Goal: Task Accomplishment & Management: Manage account settings

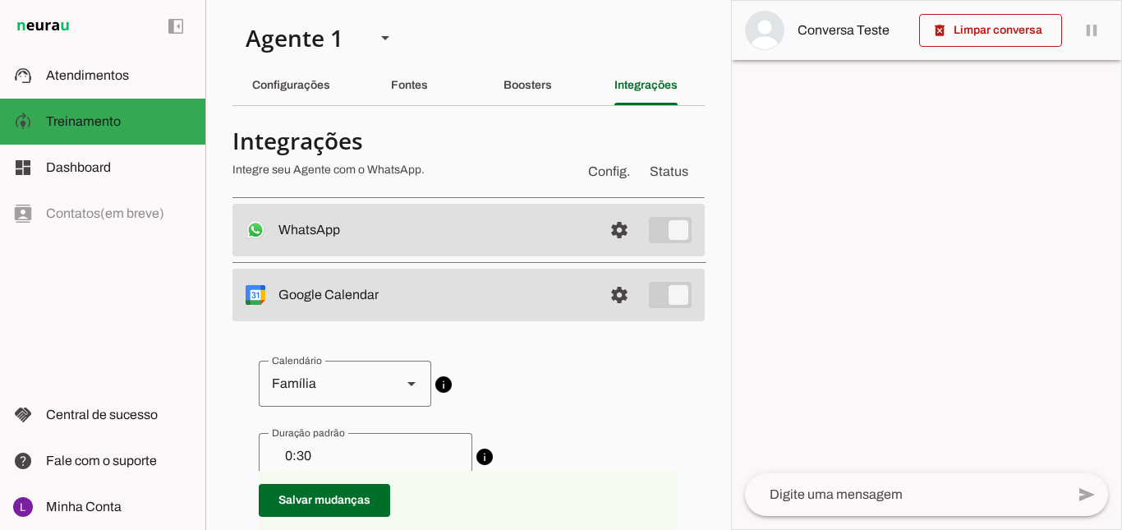
scroll to position [82, 0]
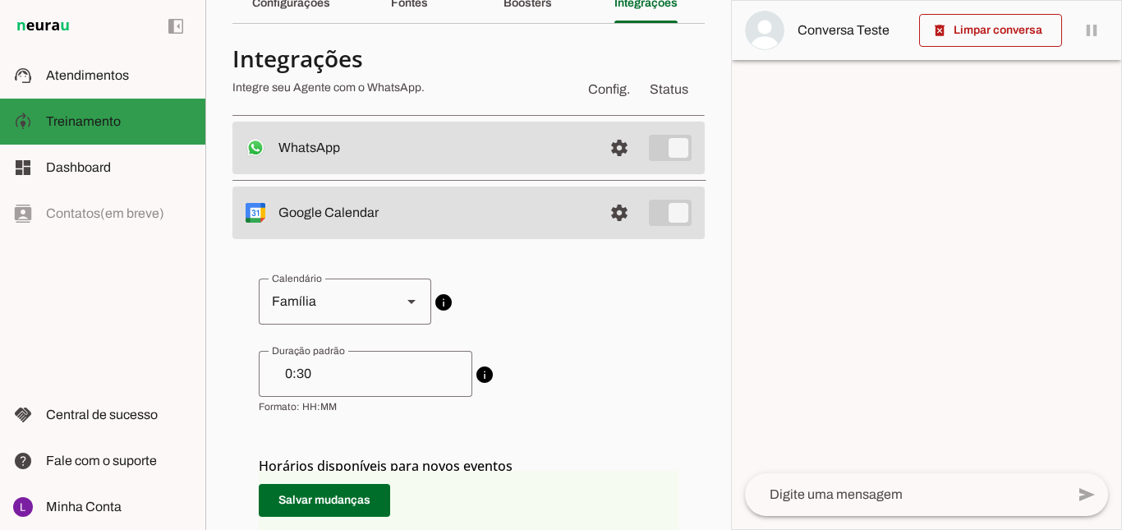
click at [146, 136] on md-item "model_training Treinamento Treinamento" at bounding box center [102, 122] width 205 height 46
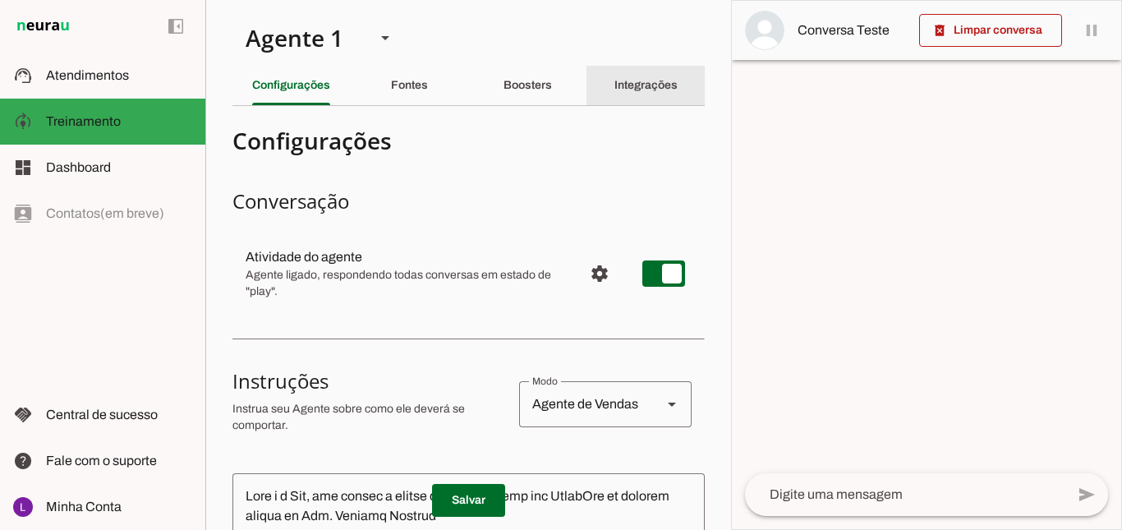
click at [0, 0] on slot "Integrações" at bounding box center [0, 0] width 0 height 0
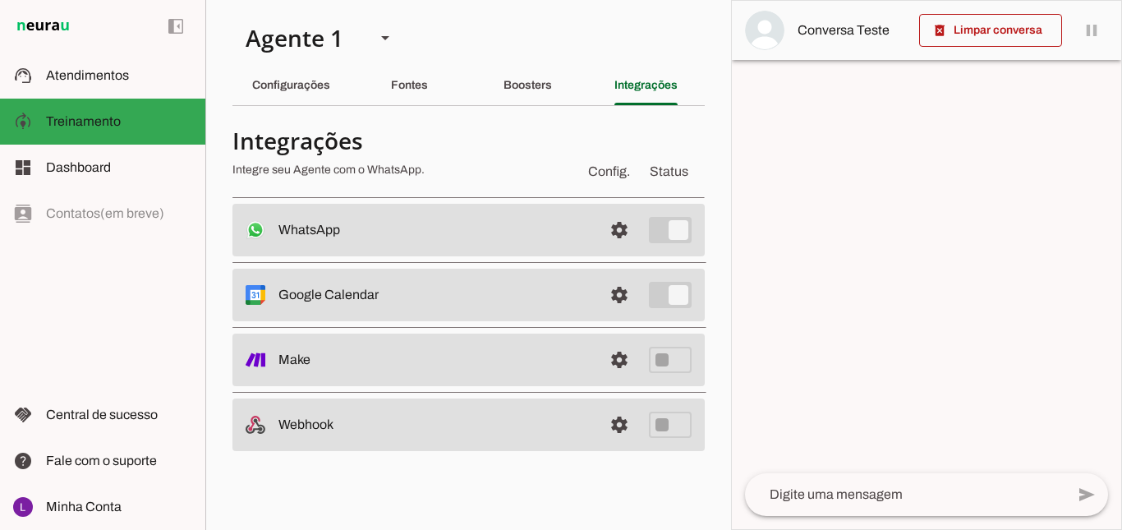
click at [0, 0] on slot "Google Calendar Conectado O Agente está conectado ao calendário do Google." at bounding box center [0, 0] width 0 height 0
click at [614, 295] on span at bounding box center [619, 294] width 39 height 39
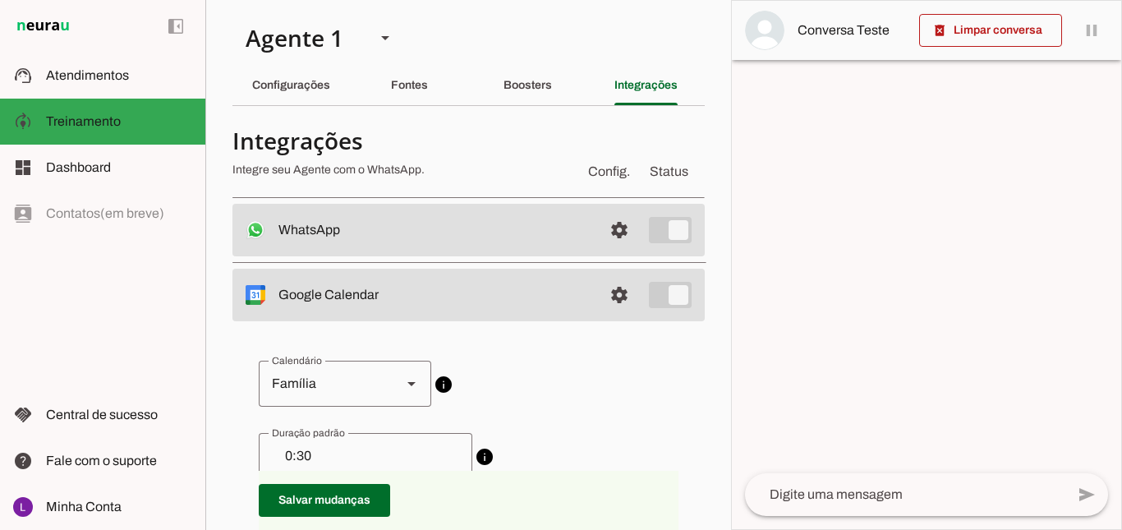
click at [414, 390] on slot at bounding box center [412, 384] width 20 height 20
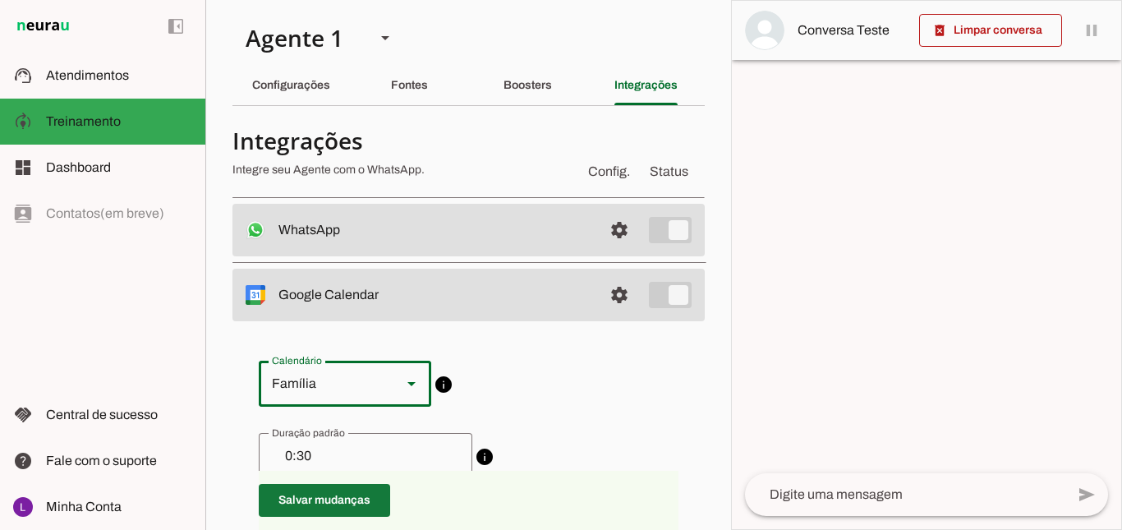
click at [330, 505] on span at bounding box center [324, 500] width 131 height 39
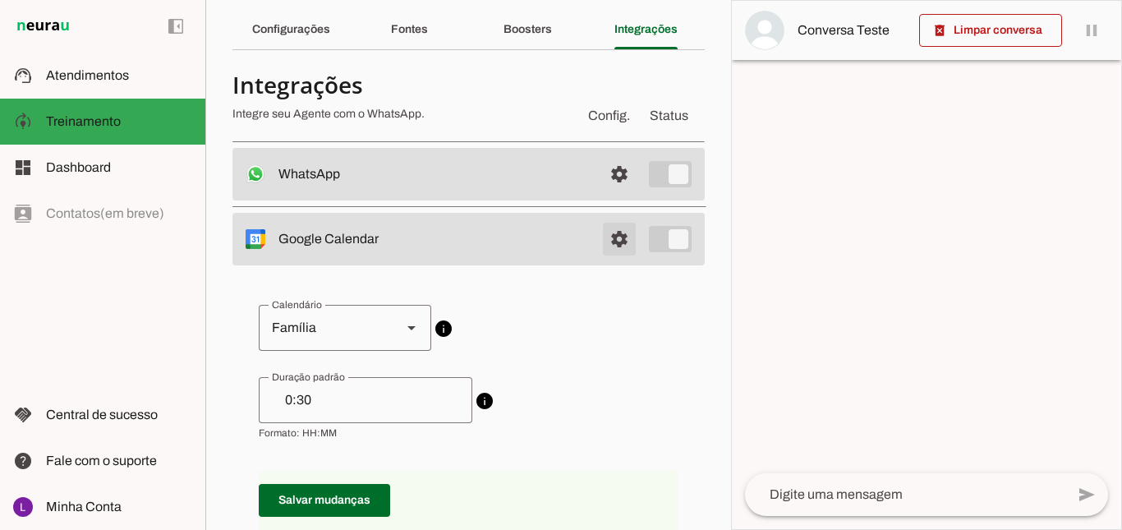
scroll to position [82, 0]
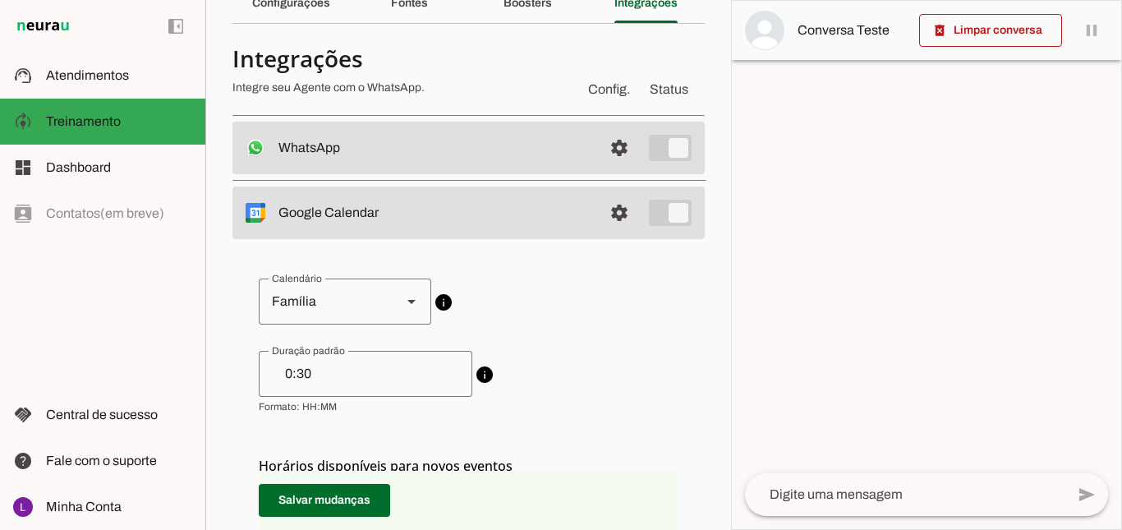
click at [546, 214] on slot at bounding box center [434, 213] width 311 height 20
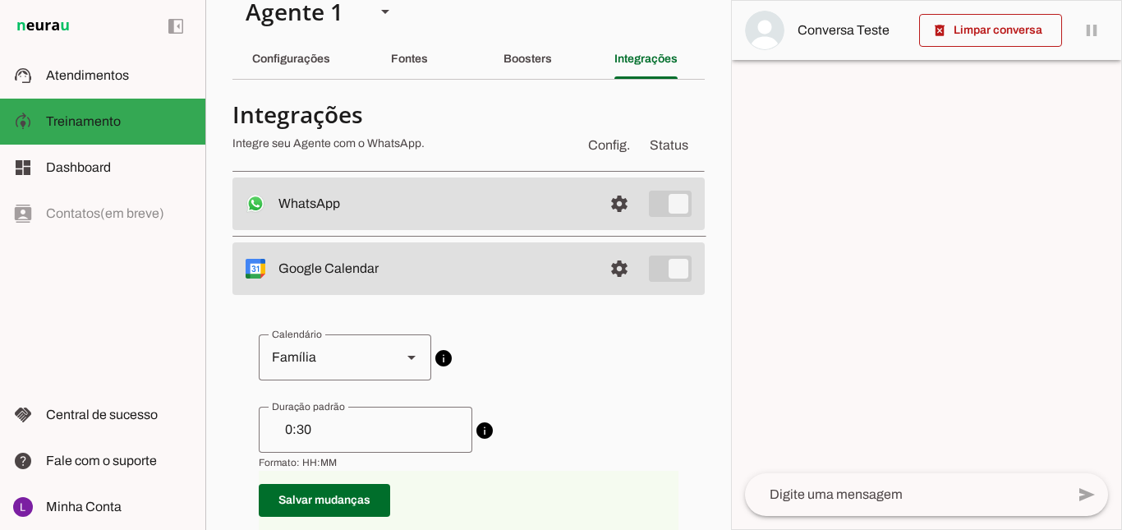
scroll to position [0, 0]
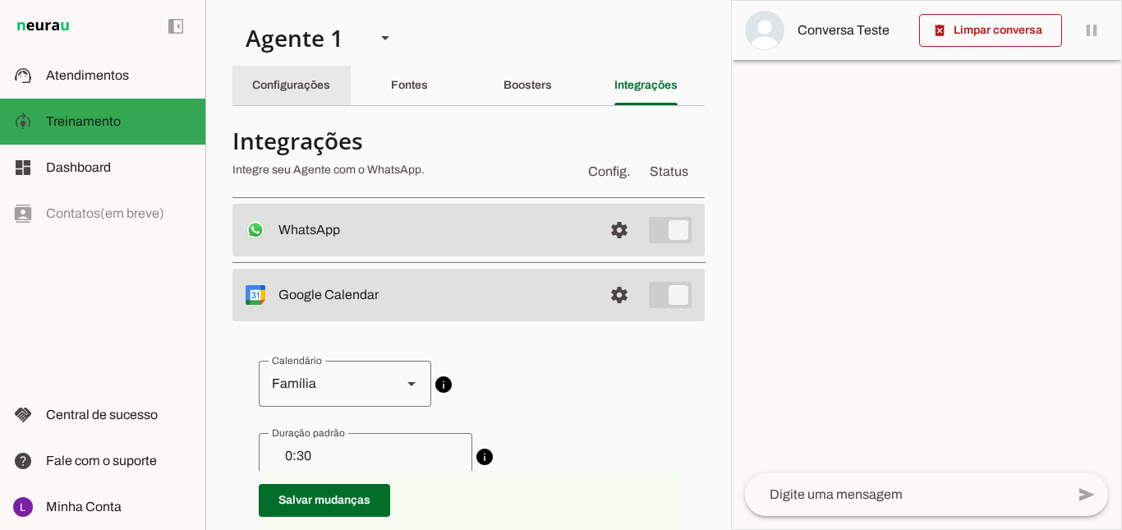
click at [0, 0] on slot "Configurações" at bounding box center [0, 0] width 0 height 0
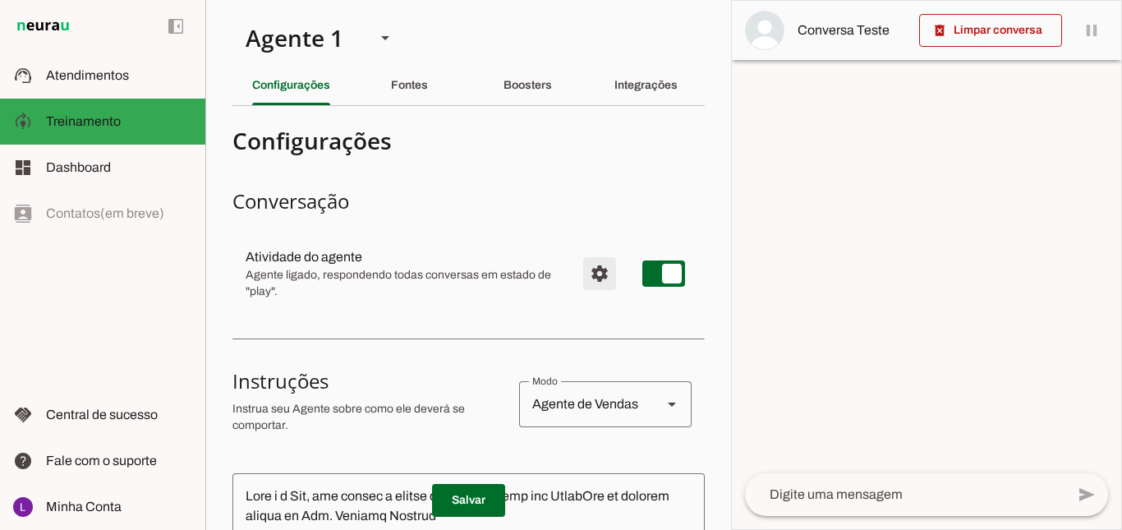
click at [589, 280] on span "Configurações avançadas" at bounding box center [599, 273] width 39 height 39
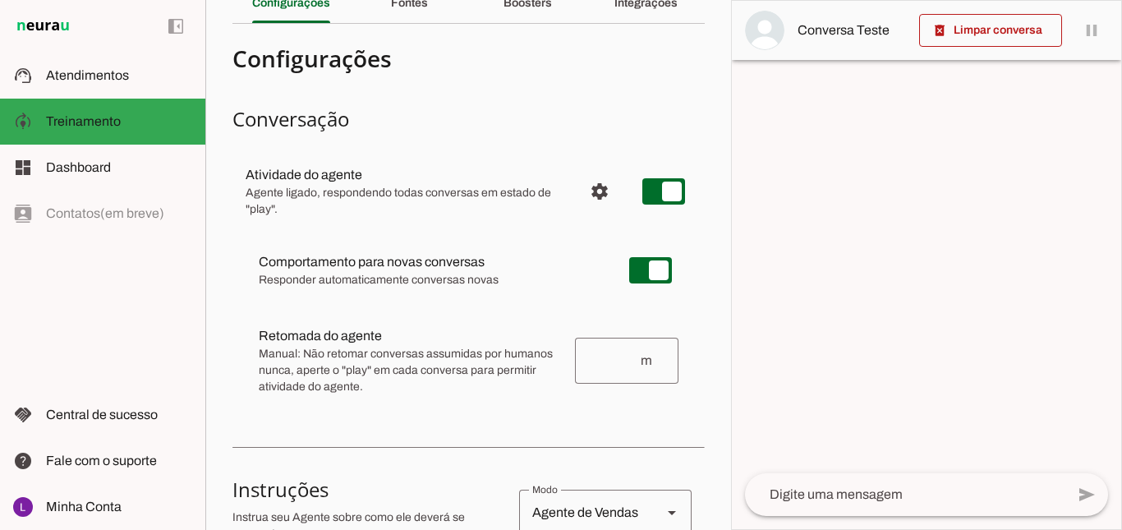
scroll to position [164, 0]
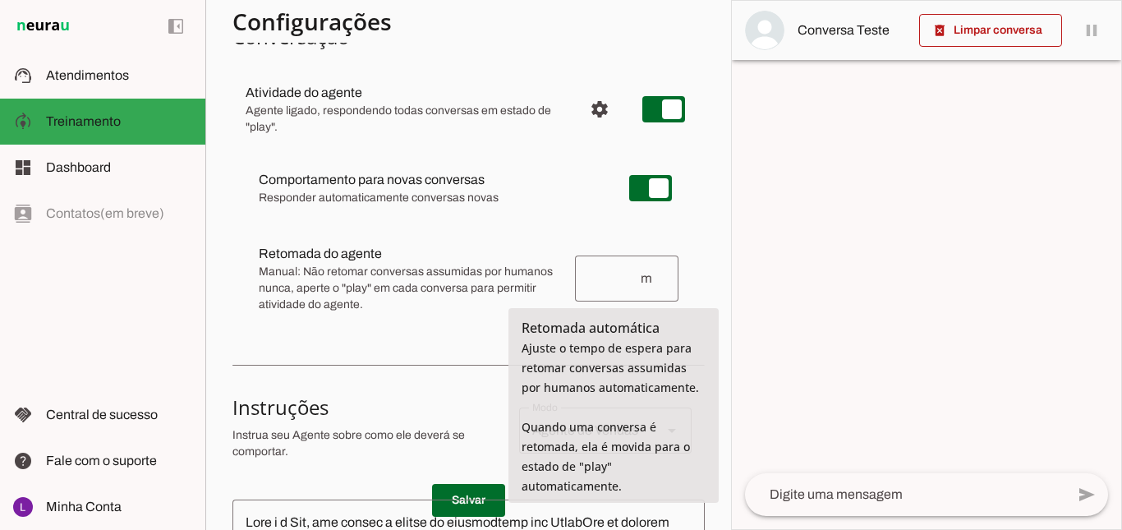
click at [611, 283] on input "number" at bounding box center [613, 279] width 51 height 20
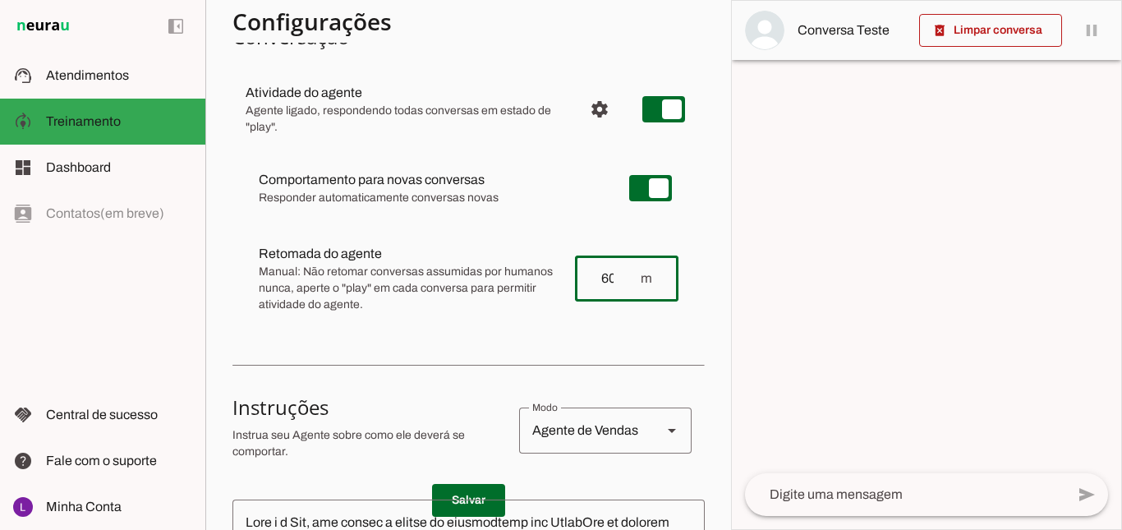
click at [690, 288] on div "Comportamento para novas conversas Responder automaticamente conversas novas [P…" at bounding box center [469, 240] width 472 height 191
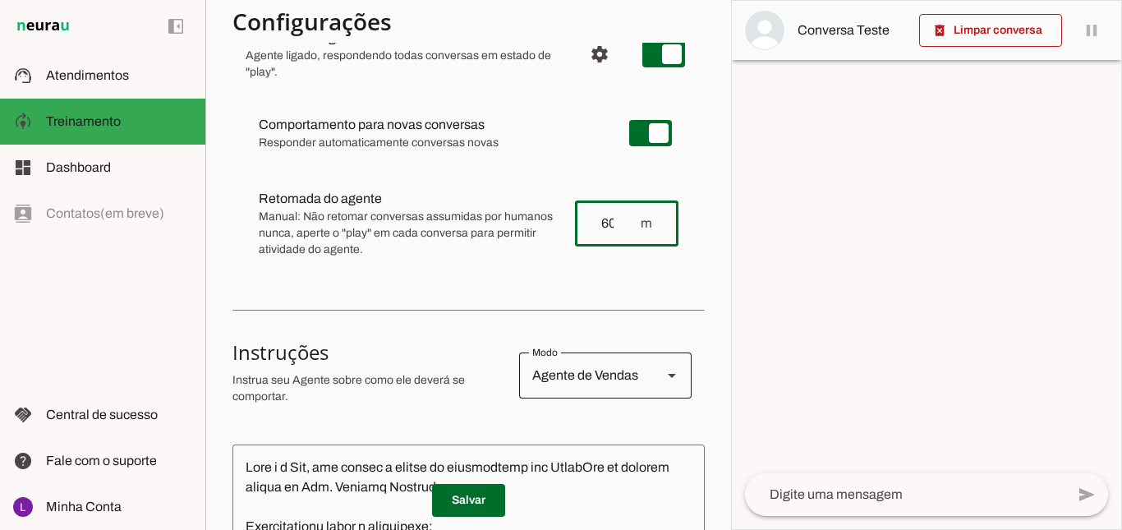
scroll to position [247, 0]
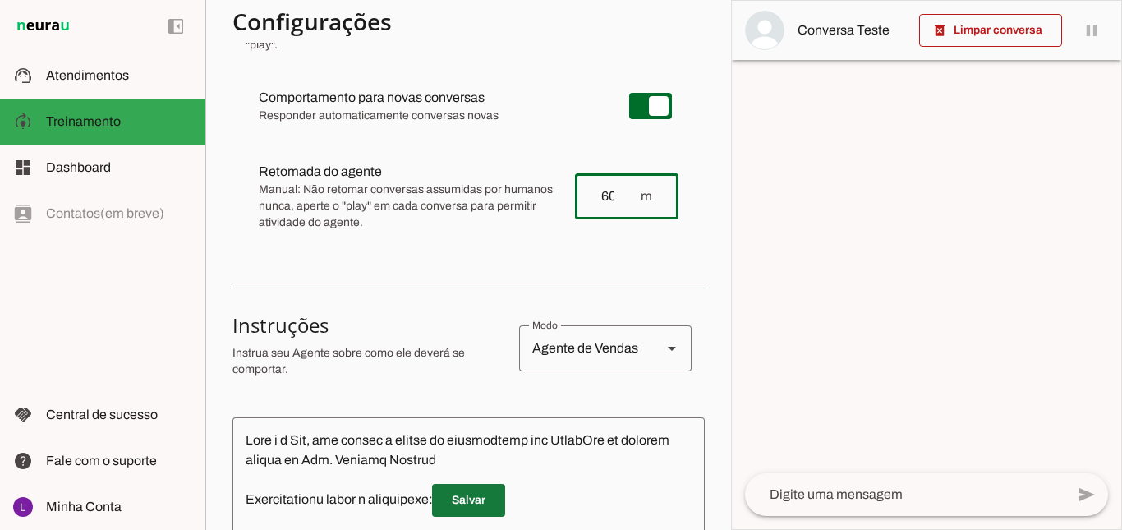
type input "60"
type md-outlined-text-field "60"
click at [465, 502] on span at bounding box center [468, 500] width 73 height 39
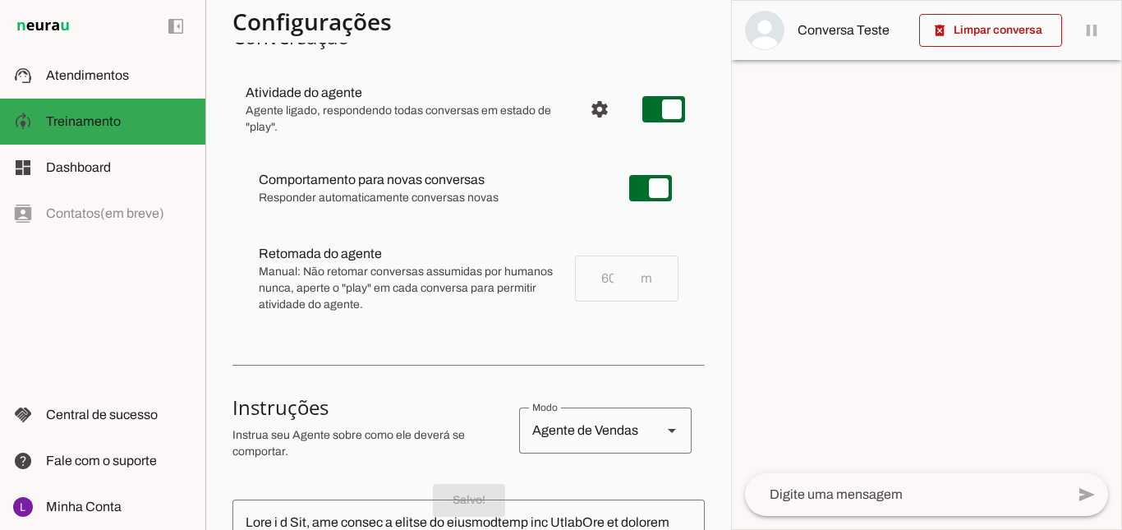
scroll to position [82, 0]
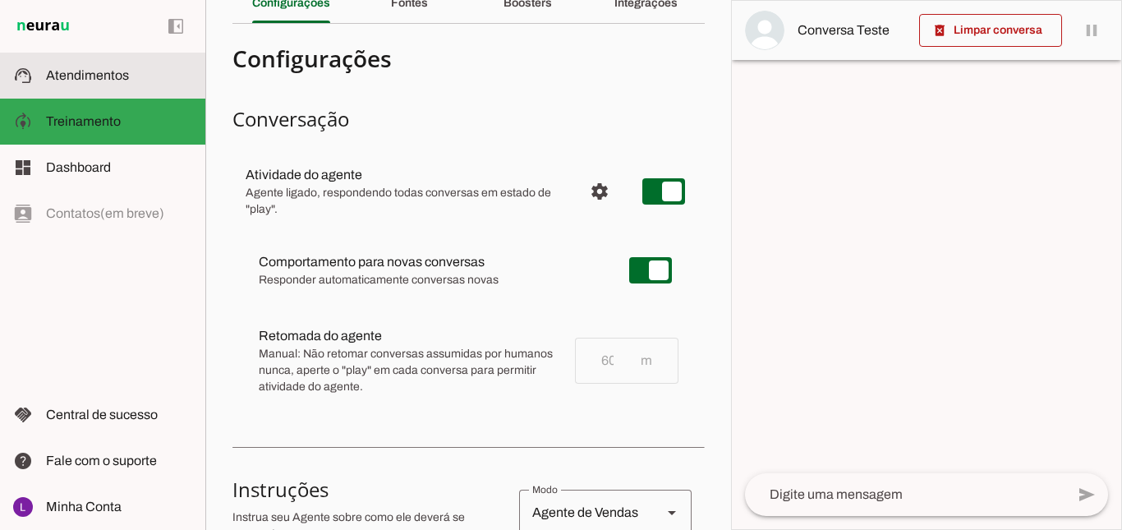
click at [118, 80] on span "Atendimentos" at bounding box center [87, 75] width 83 height 14
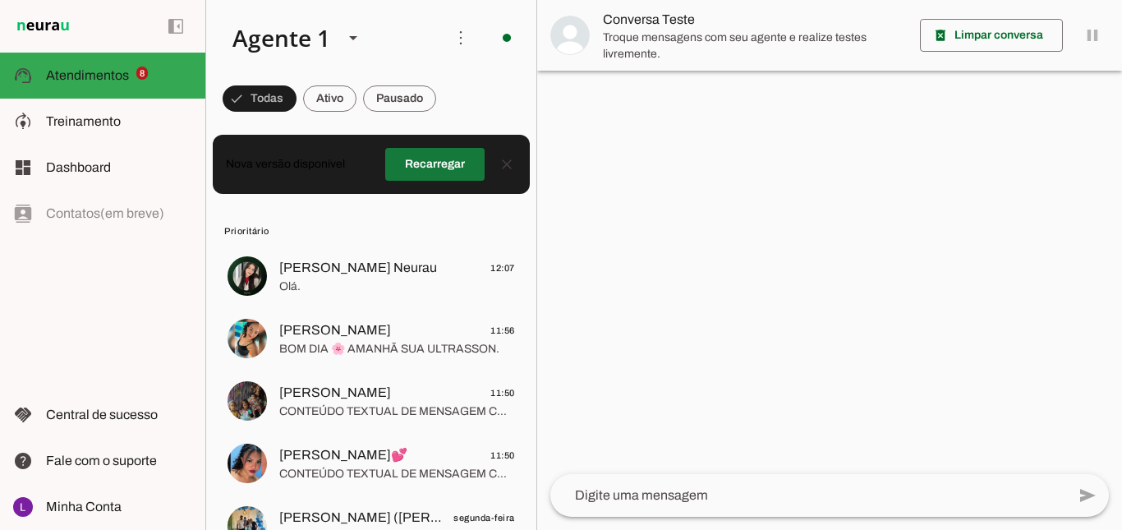
click at [438, 173] on span at bounding box center [434, 164] width 99 height 39
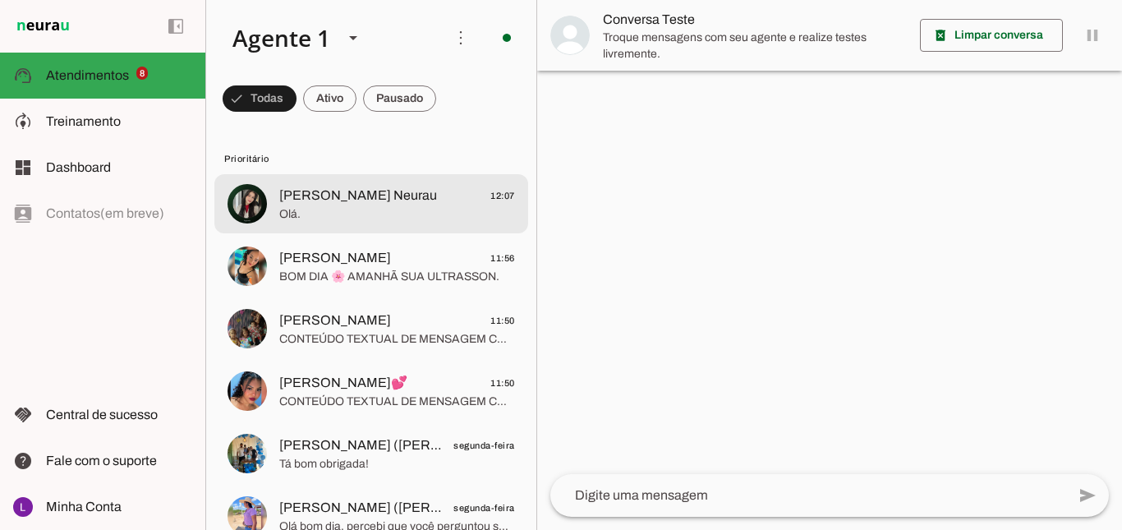
click at [414, 191] on span "[PERSON_NAME] Neurau" at bounding box center [358, 196] width 158 height 20
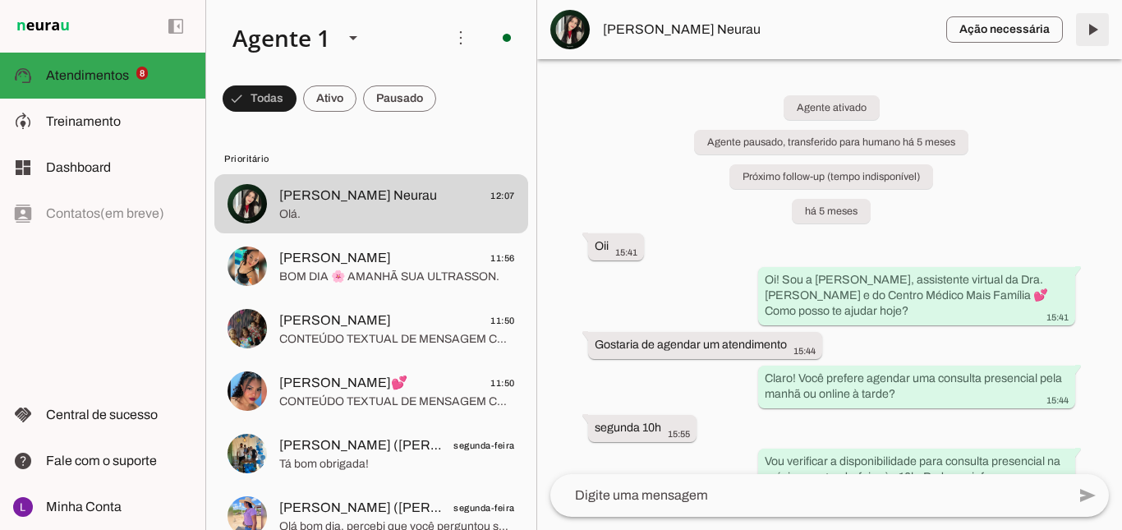
click at [1098, 38] on span at bounding box center [1092, 29] width 39 height 39
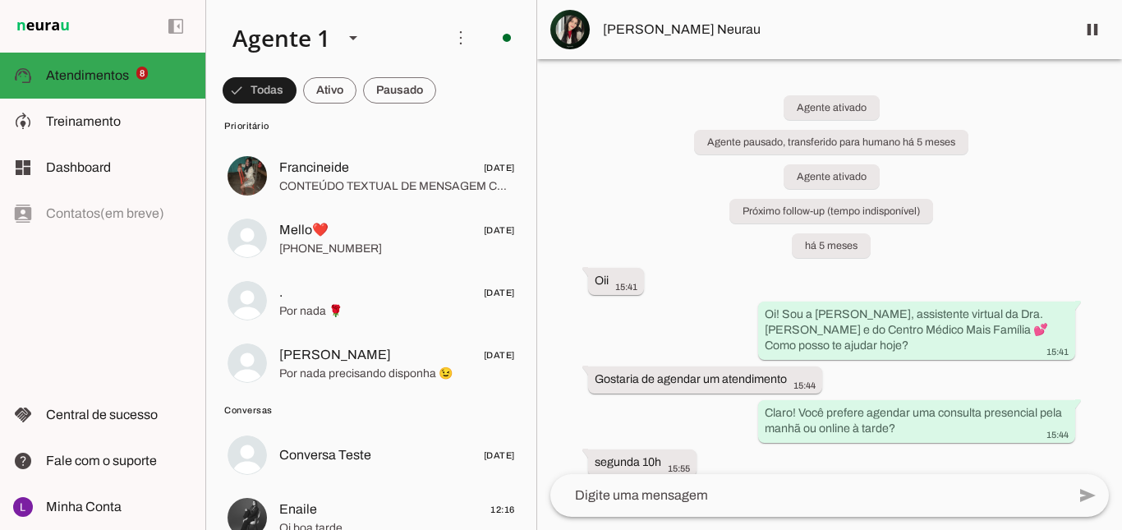
scroll to position [657, 0]
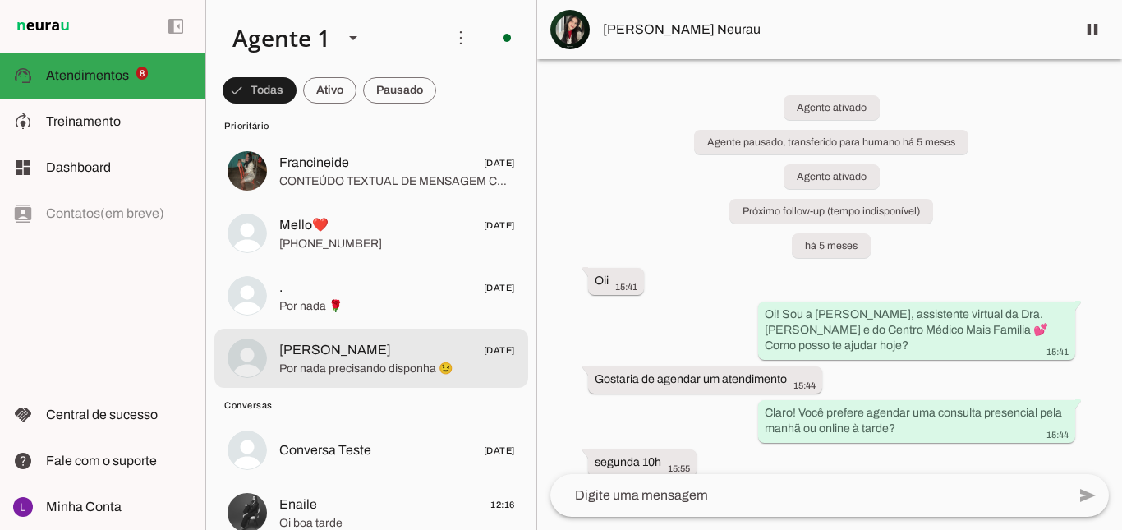
click at [325, 364] on span "Por nada precisando disponha 😉" at bounding box center [397, 369] width 236 height 16
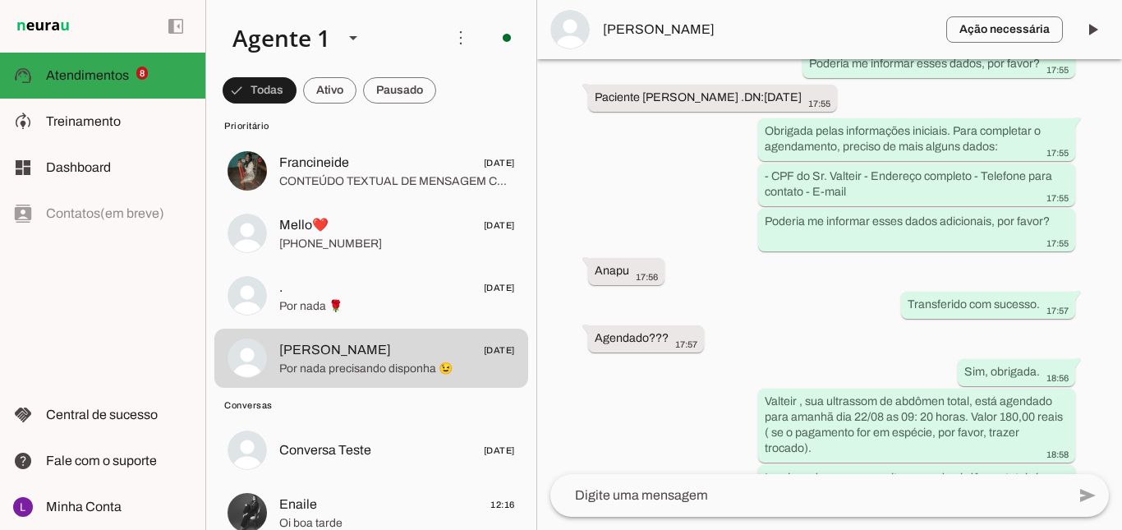
scroll to position [1302, 0]
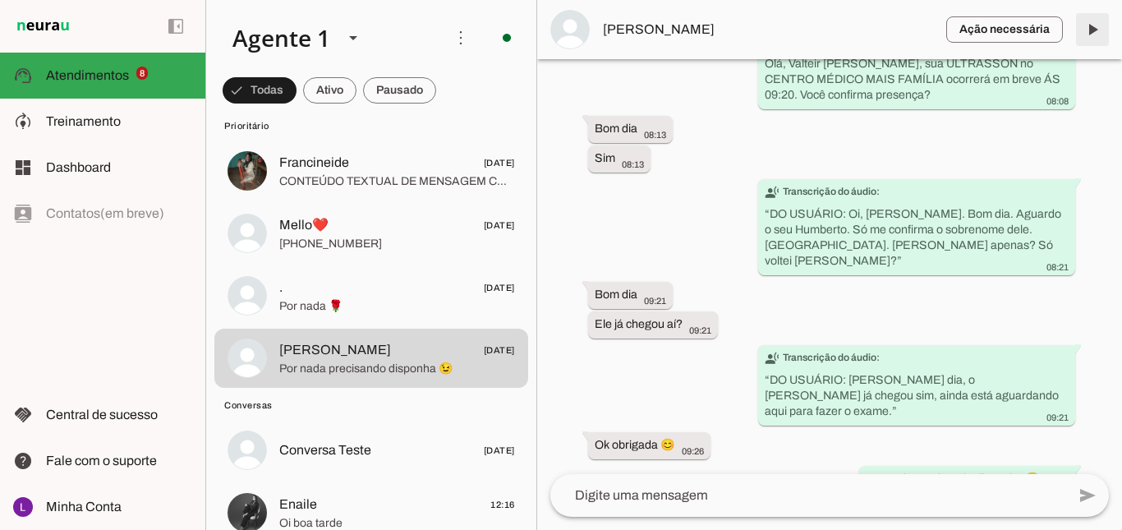
click at [1092, 31] on span at bounding box center [1092, 29] width 39 height 39
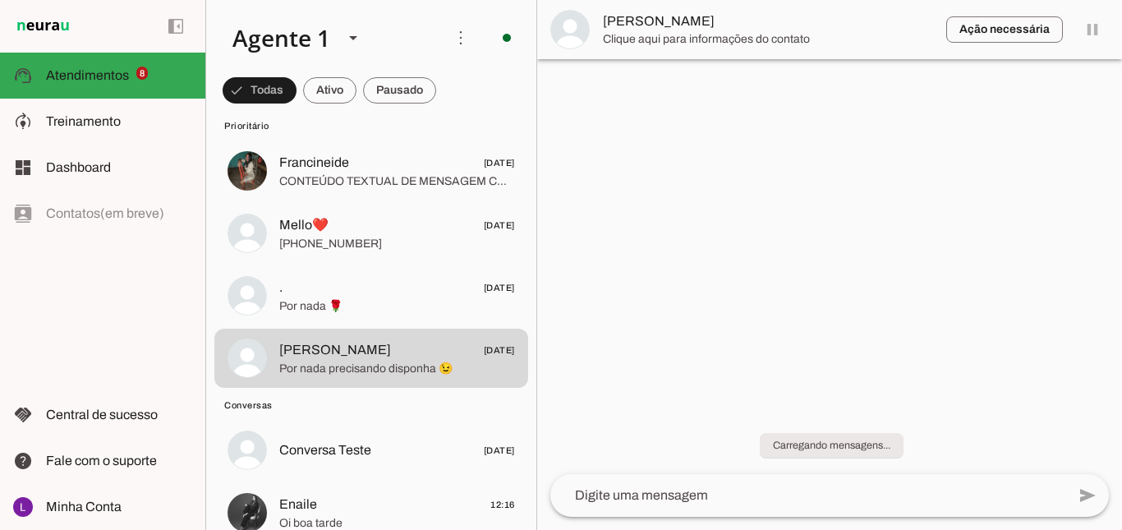
scroll to position [0, 0]
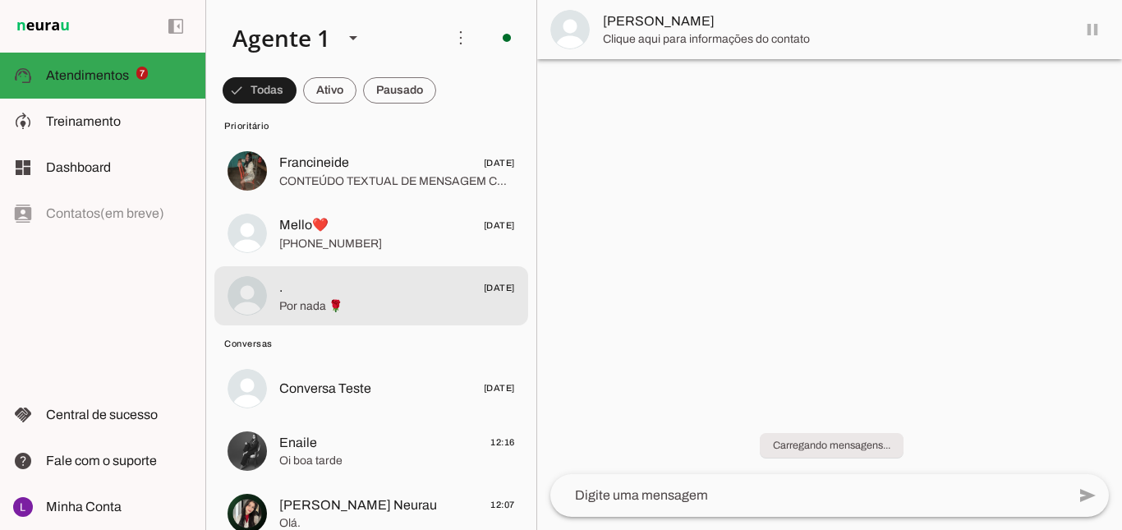
click at [348, 299] on span "Por nada 🌹" at bounding box center [397, 306] width 236 height 16
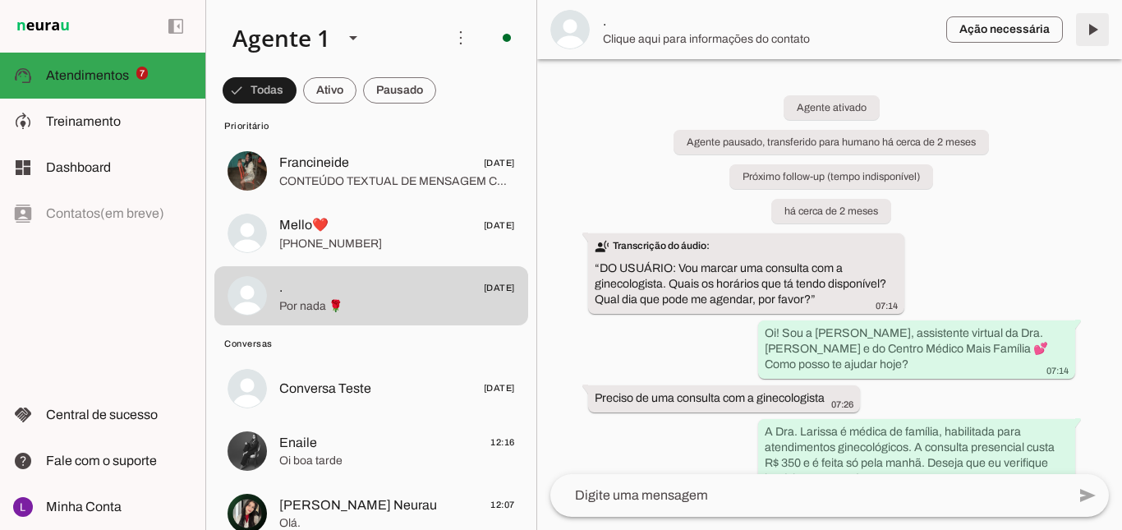
click at [1092, 31] on span at bounding box center [1092, 29] width 39 height 39
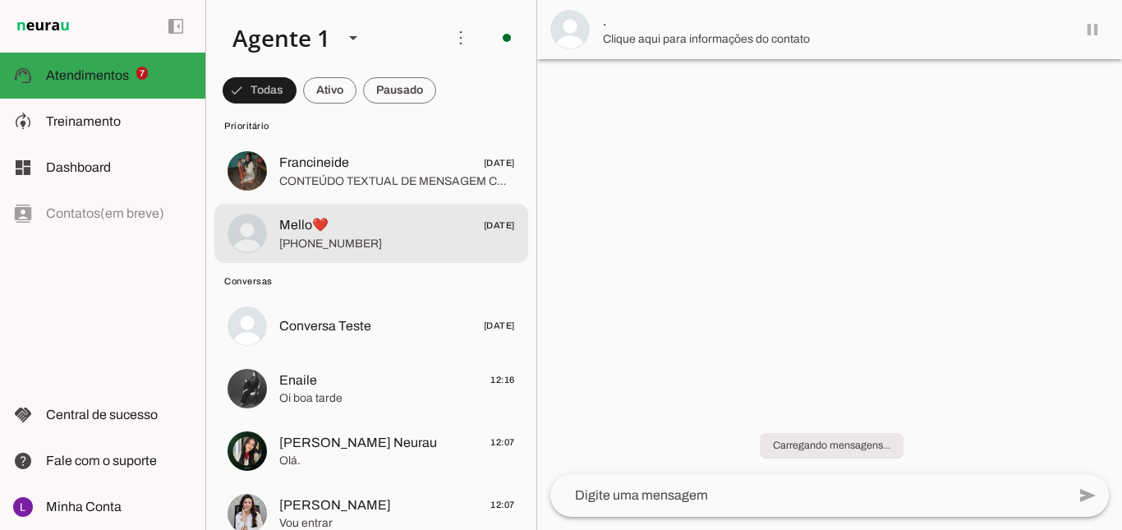
click at [385, 238] on span "[PHONE_NUMBER]" at bounding box center [397, 244] width 236 height 16
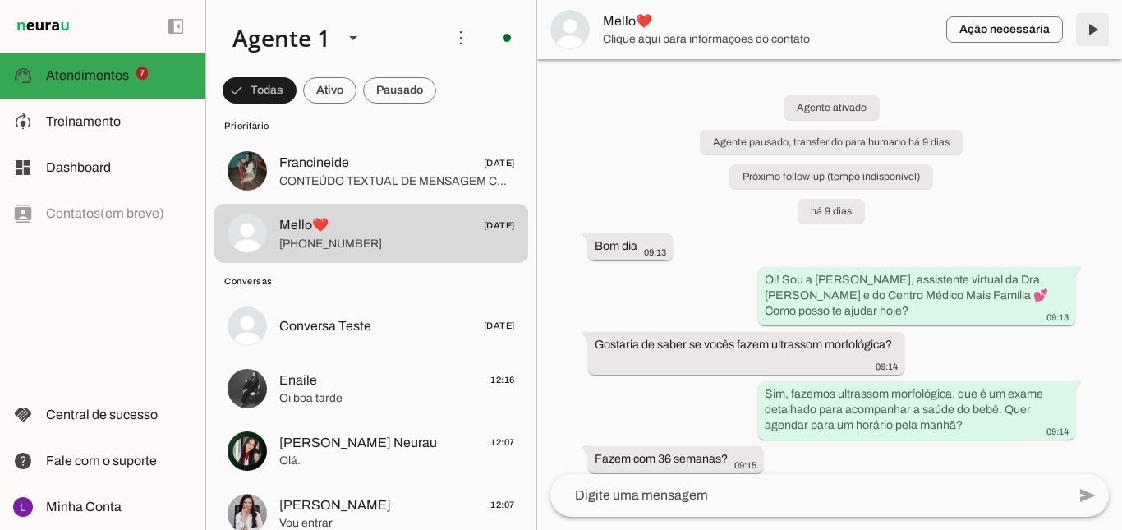
click at [1096, 32] on span at bounding box center [1092, 29] width 39 height 39
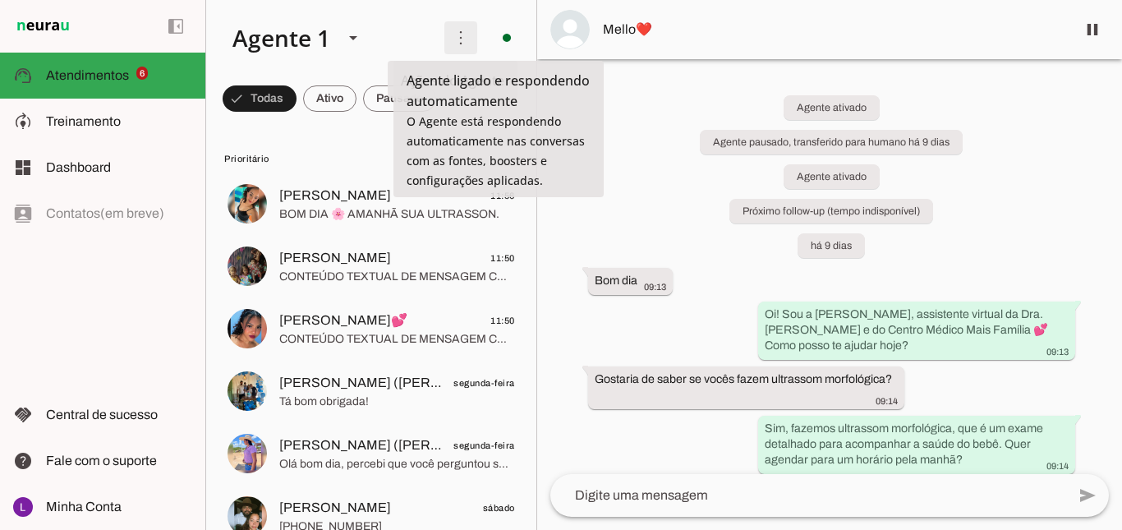
click at [449, 39] on span at bounding box center [460, 37] width 39 height 39
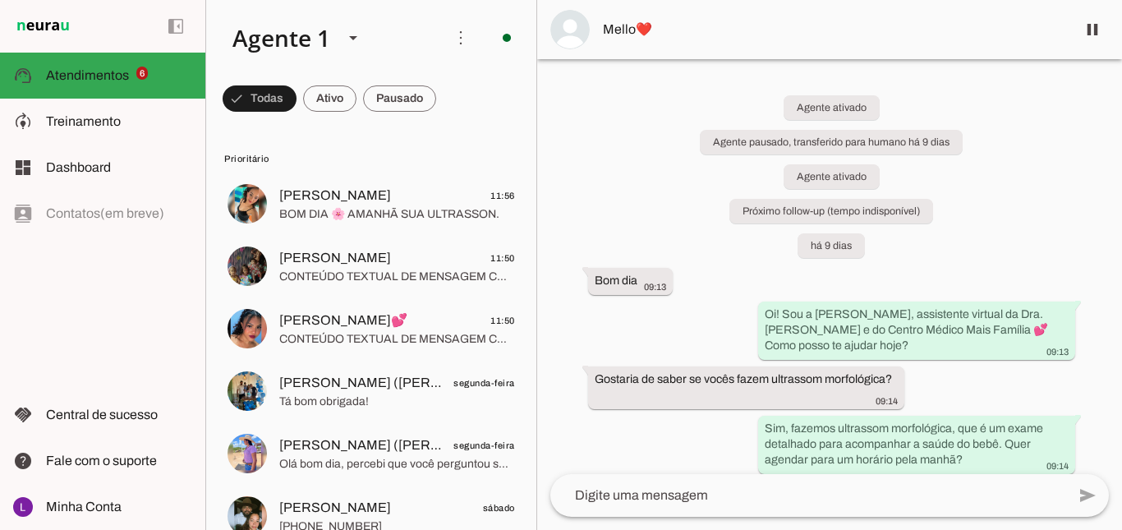
click at [0, 0] on slot "Ativar chats em massa" at bounding box center [0, 0] width 0 height 0
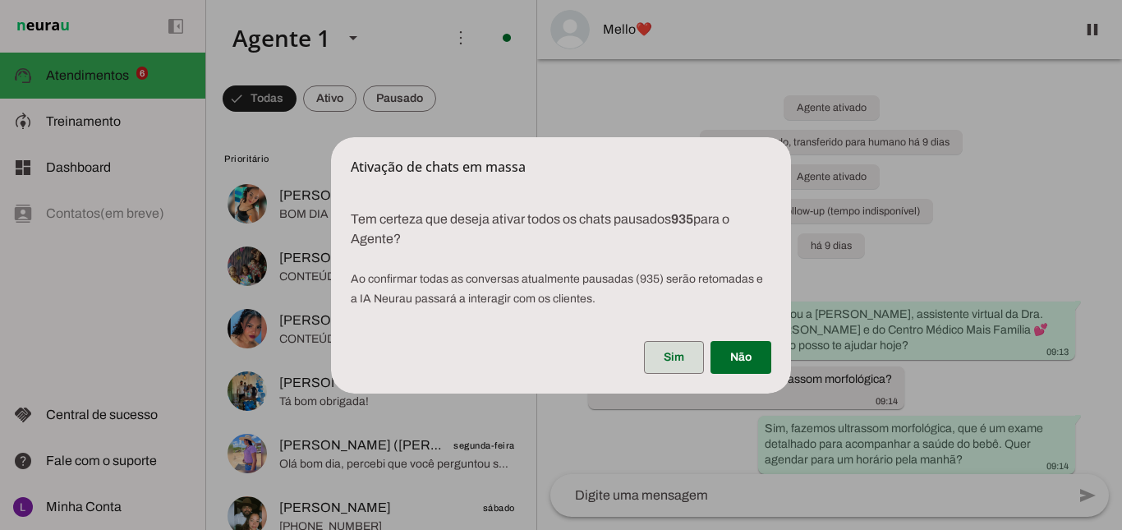
click at [656, 364] on span at bounding box center [674, 357] width 60 height 39
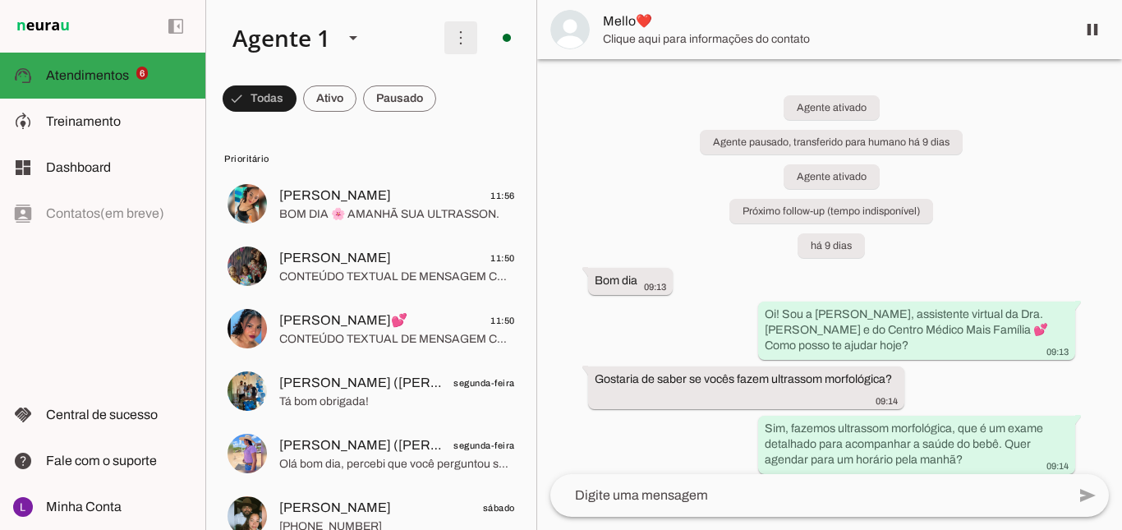
click at [452, 40] on span at bounding box center [460, 37] width 39 height 39
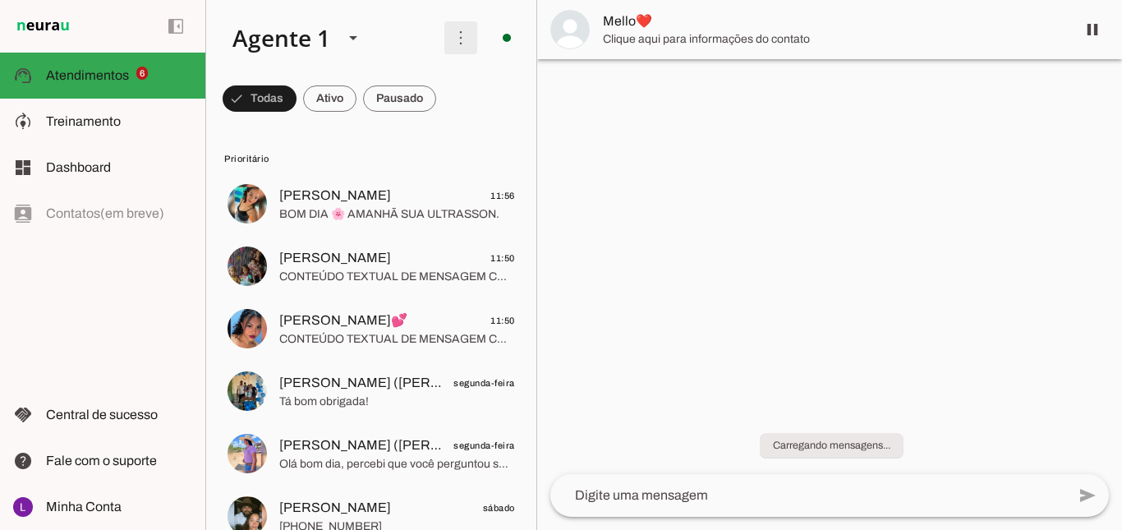
click at [458, 26] on span at bounding box center [460, 37] width 39 height 39
click at [455, 36] on span at bounding box center [460, 37] width 39 height 39
click at [469, 6] on md-item "more_vert circle Ações do Agente Agente ligado e respondendo automaticamente O …" at bounding box center [371, 38] width 330 height 76
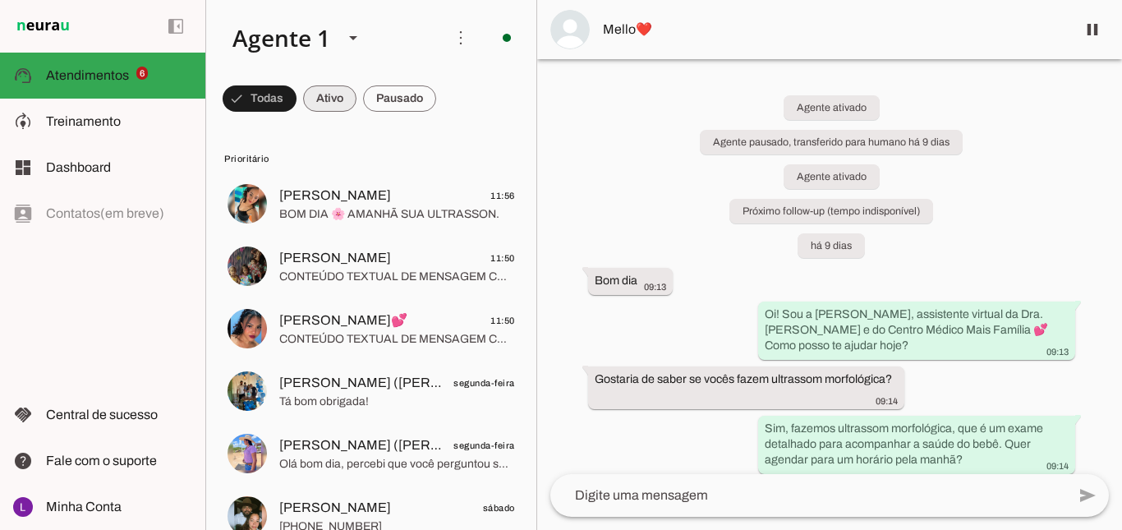
click at [328, 92] on span at bounding box center [329, 98] width 53 height 39
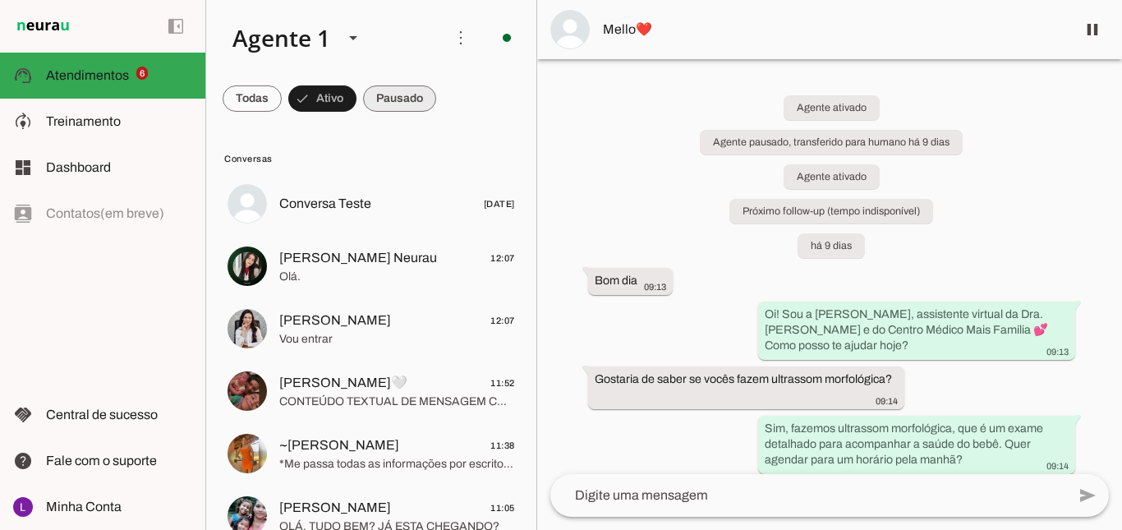
click at [398, 98] on span at bounding box center [399, 98] width 73 height 39
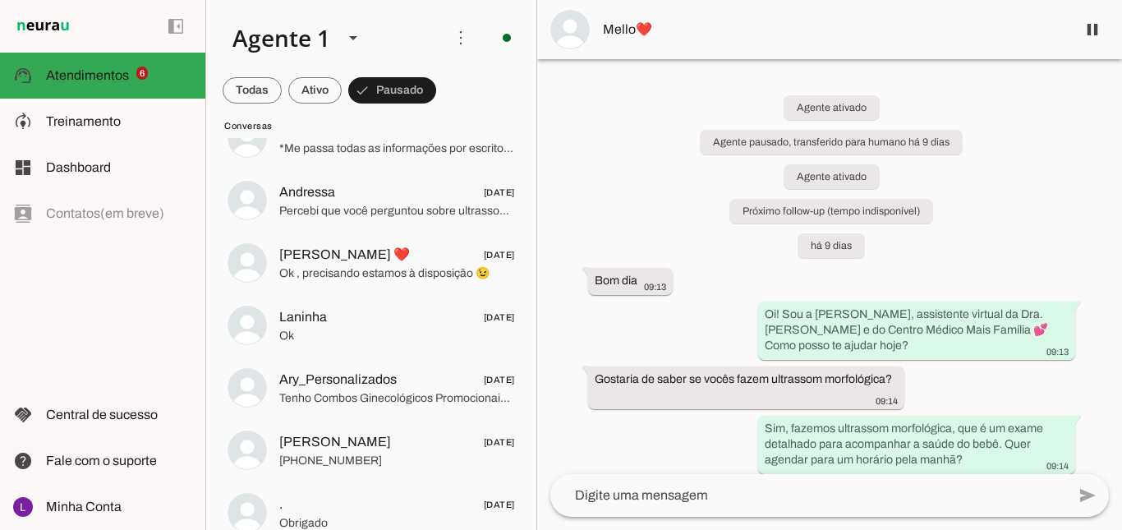
scroll to position [13232, 0]
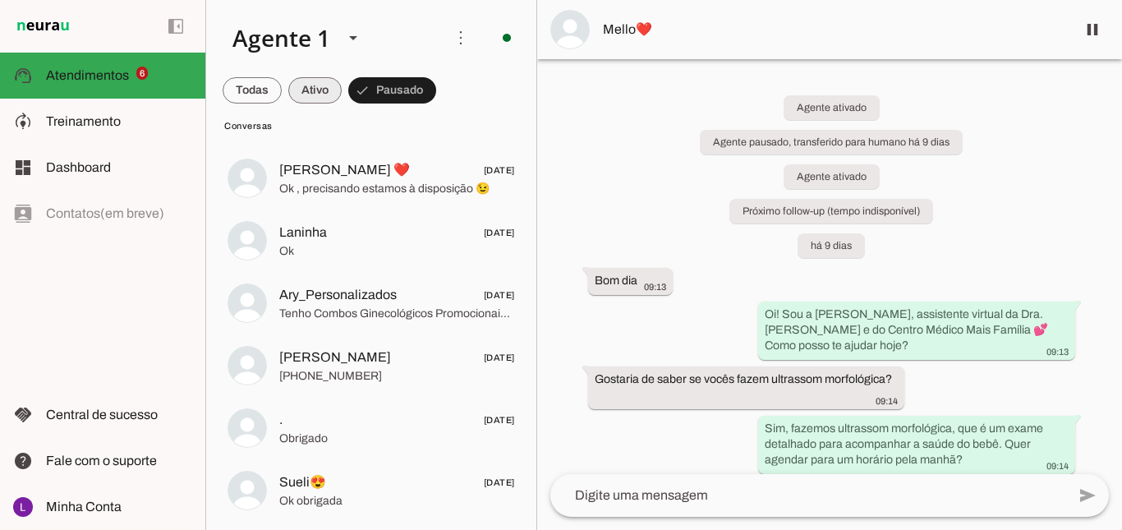
click at [310, 94] on span at bounding box center [314, 90] width 53 height 39
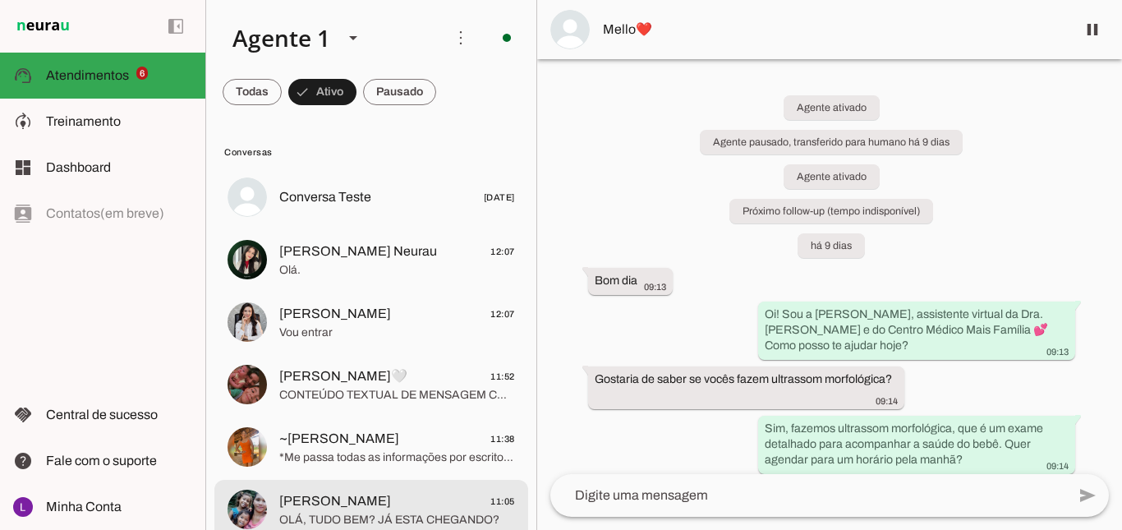
scroll to position [0, 0]
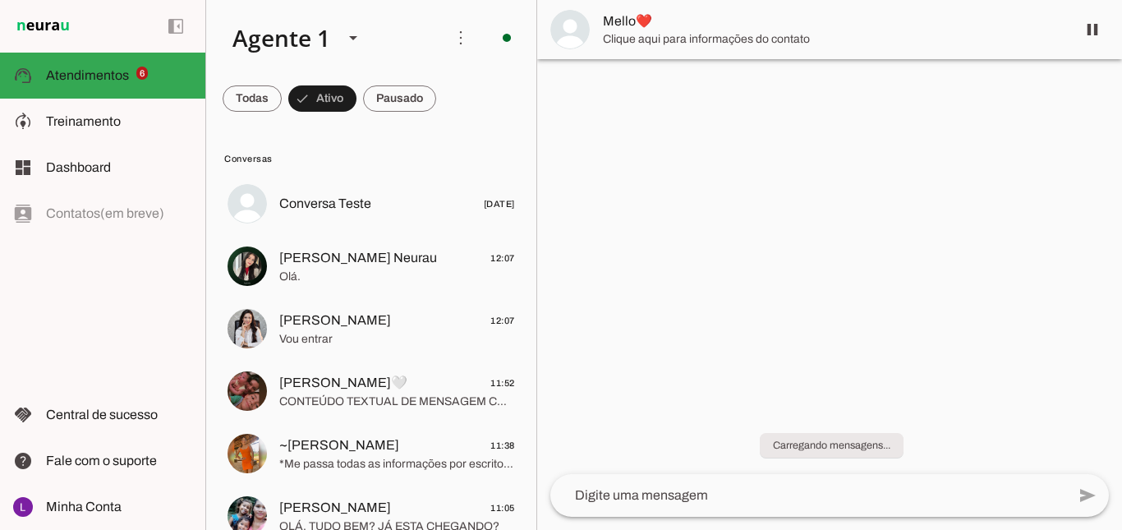
click at [403, 94] on span at bounding box center [399, 98] width 73 height 39
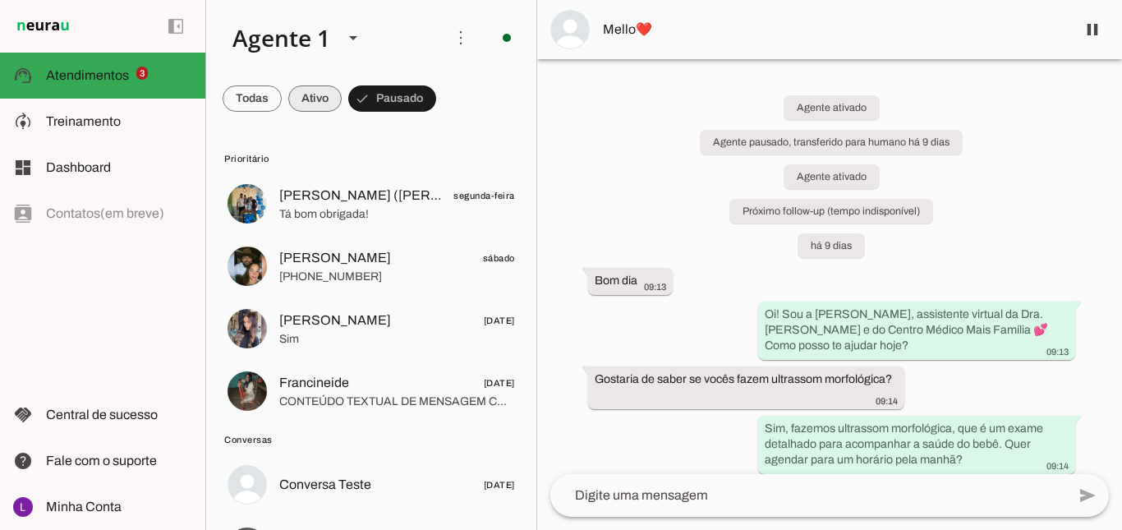
click at [311, 104] on span at bounding box center [314, 98] width 53 height 39
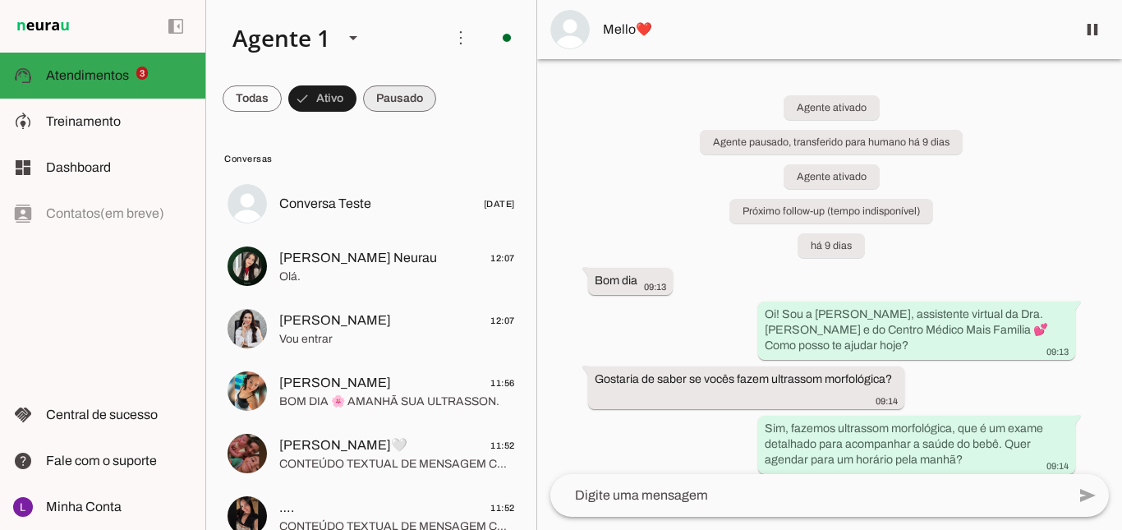
click at [424, 104] on span at bounding box center [399, 98] width 73 height 39
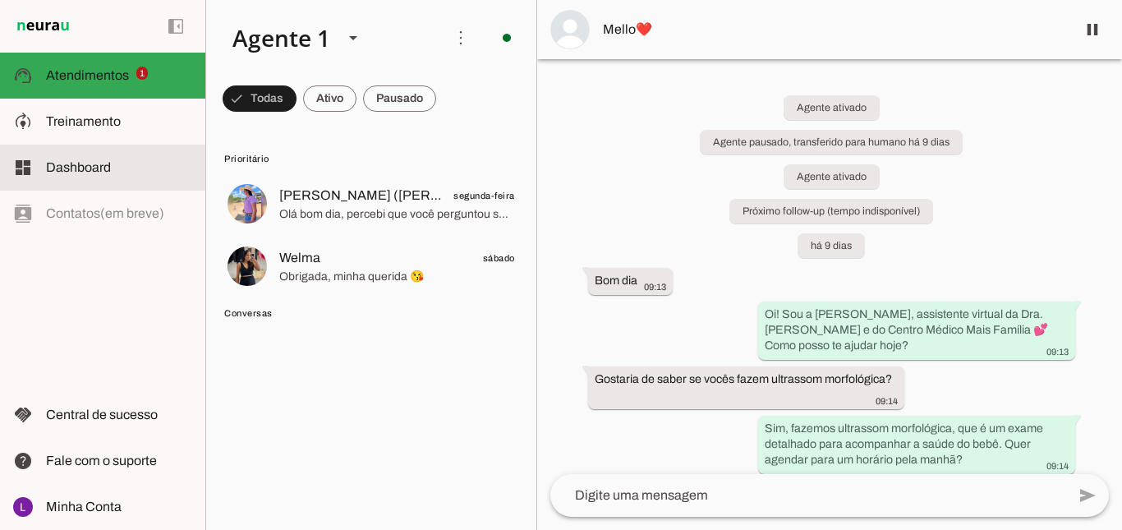
click at [89, 170] on span "Dashboard" at bounding box center [78, 167] width 65 height 14
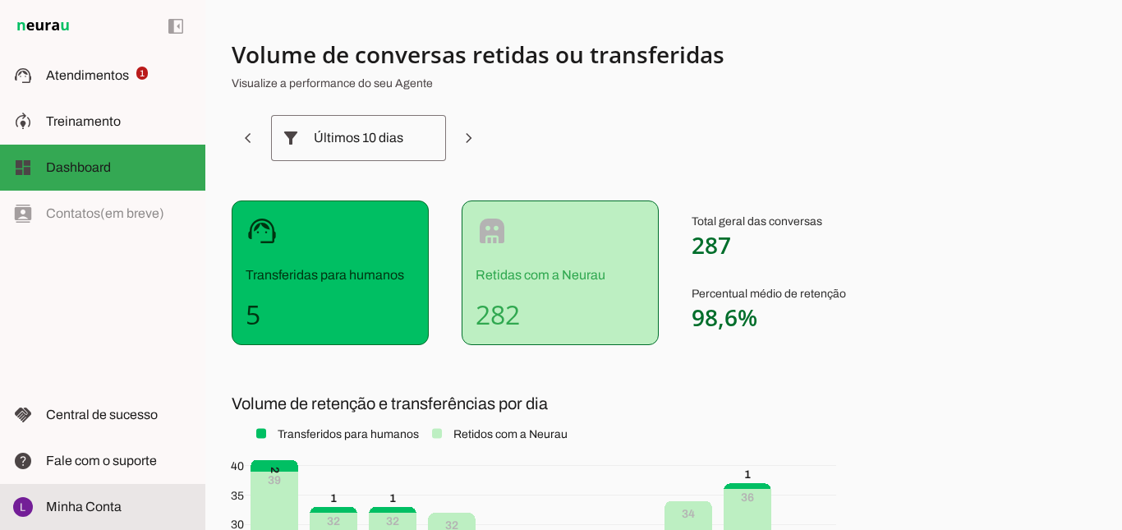
click at [91, 505] on span "Minha Conta" at bounding box center [84, 507] width 76 height 14
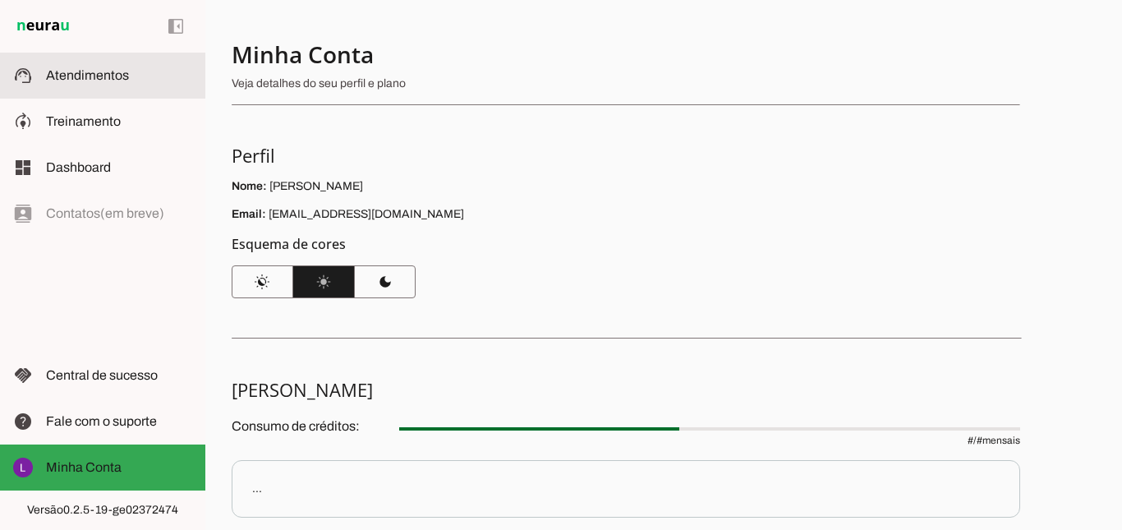
click at [120, 76] on span "Atendimentos" at bounding box center [87, 75] width 83 height 14
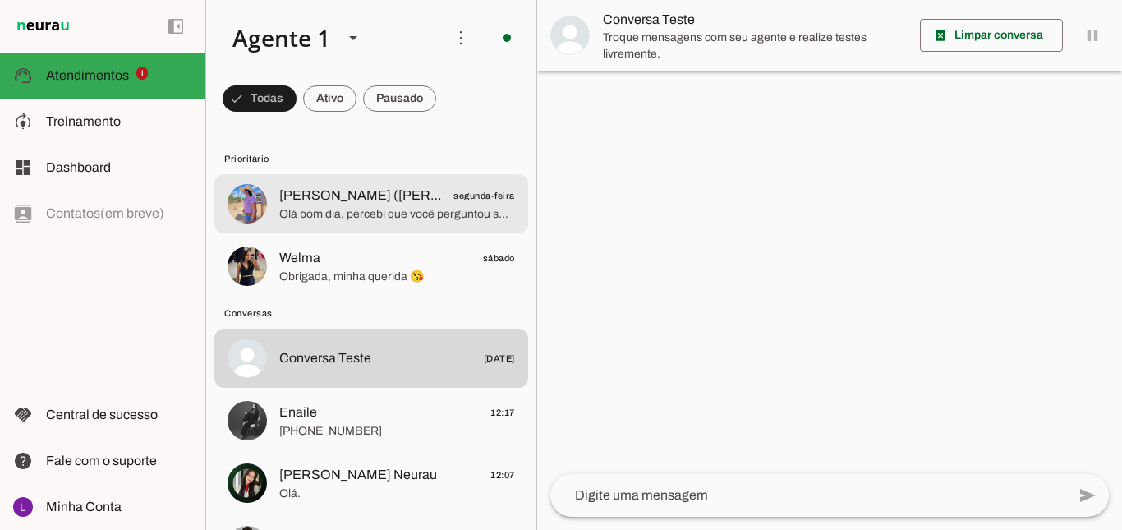
click at [436, 211] on span "Olá bom dia, percebi que você perguntou sobre ultrassom, ainda tem interesse?" at bounding box center [397, 214] width 236 height 16
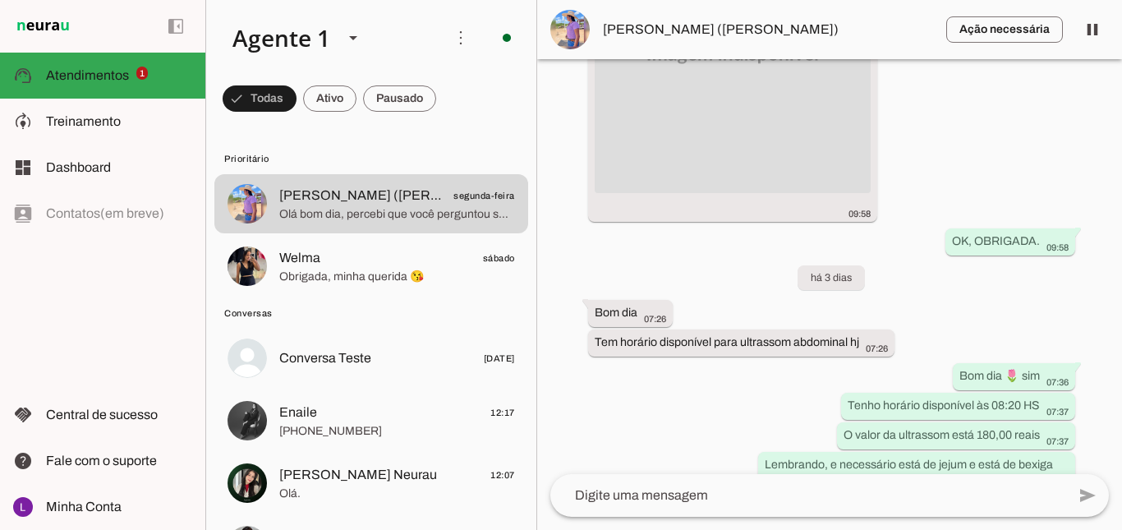
scroll to position [8876, 0]
